Goal: Information Seeking & Learning: Learn about a topic

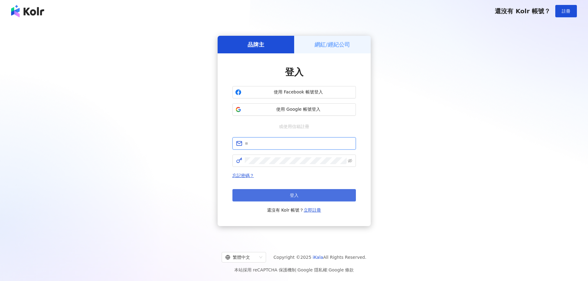
type input "**********"
click at [290, 195] on span "登入" at bounding box center [294, 195] width 9 height 5
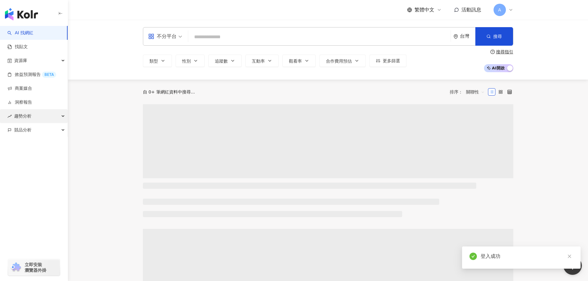
click at [29, 116] on span "趨勢分析" at bounding box center [22, 116] width 17 height 14
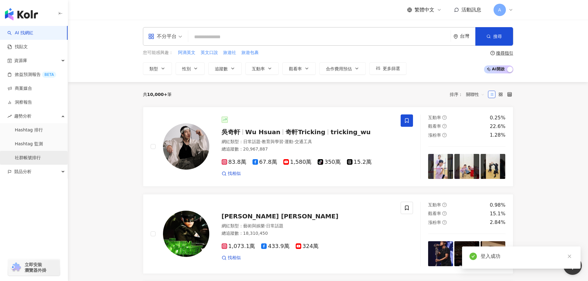
click at [23, 156] on link "社群帳號排行" at bounding box center [28, 158] width 26 height 6
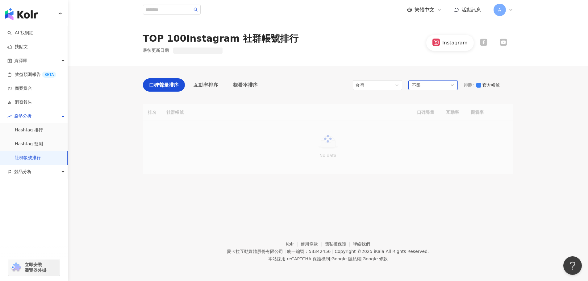
click at [431, 87] on div "不限" at bounding box center [433, 85] width 49 height 10
click at [453, 119] on span "藝術與娛樂" at bounding box center [455, 119] width 62 height 7
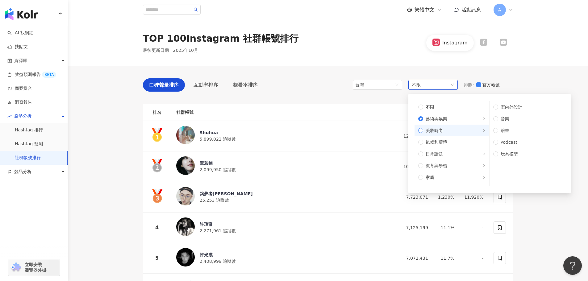
click at [453, 130] on span "美妝時尚" at bounding box center [455, 130] width 62 height 7
click at [450, 145] on span "氣候和環境" at bounding box center [455, 142] width 62 height 7
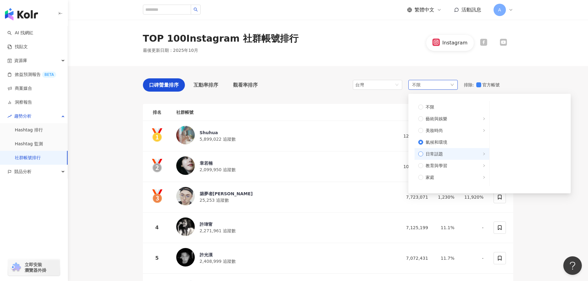
click at [451, 155] on span "日常話題" at bounding box center [455, 154] width 62 height 7
click at [449, 163] on span "教育與學習" at bounding box center [455, 165] width 62 height 7
click at [449, 154] on span "日常話題" at bounding box center [455, 154] width 62 height 7
click at [464, 164] on span "教育與學習" at bounding box center [455, 165] width 62 height 7
click at [463, 172] on label "家庭" at bounding box center [452, 178] width 75 height 12
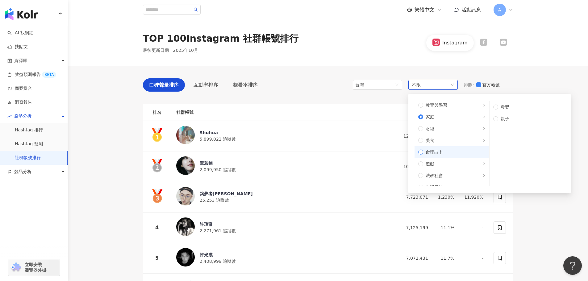
scroll to position [62, 0]
click at [448, 137] on span "美食" at bounding box center [455, 139] width 62 height 7
click at [447, 131] on span "財經" at bounding box center [455, 127] width 62 height 7
click at [444, 150] on span "命理占卜" at bounding box center [455, 151] width 62 height 7
click at [443, 158] on label "遊戲" at bounding box center [452, 163] width 75 height 12
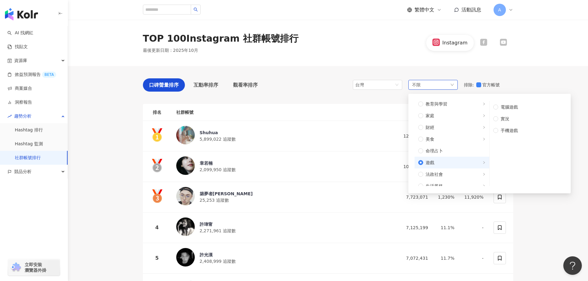
scroll to position [93, 0]
click at [446, 143] on span "法政社會" at bounding box center [455, 143] width 62 height 7
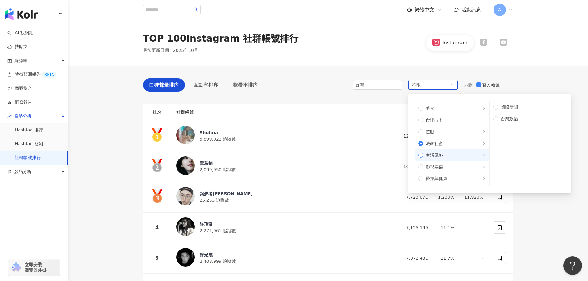
click at [446, 154] on span "生活風格" at bounding box center [455, 155] width 62 height 7
click at [445, 146] on span "法政社會" at bounding box center [455, 143] width 62 height 7
click at [446, 166] on span "影視娛樂" at bounding box center [455, 167] width 62 height 7
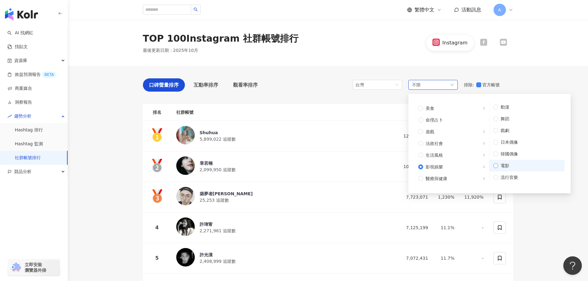
scroll to position [9, 0]
click at [512, 169] on span "流行音樂" at bounding box center [530, 168] width 63 height 7
click at [509, 161] on label "電影" at bounding box center [527, 157] width 75 height 12
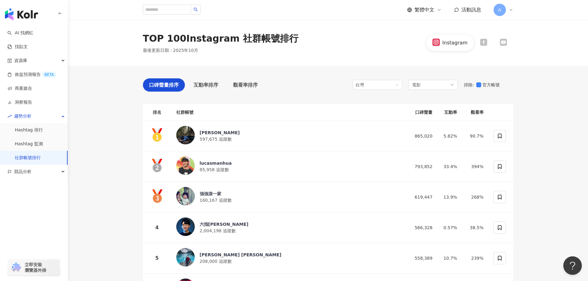
click at [486, 43] on icon at bounding box center [483, 42] width 7 height 7
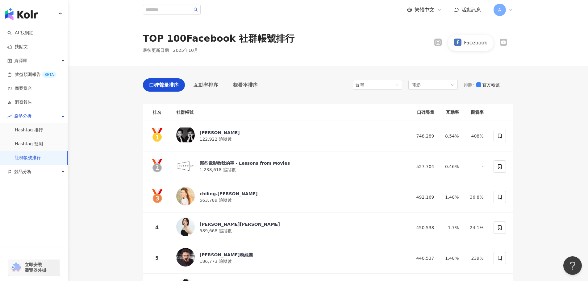
click at [504, 44] on icon at bounding box center [504, 42] width 6 height 4
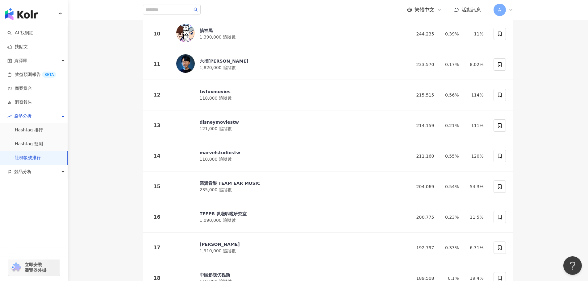
scroll to position [432, 0]
